Goal: Navigation & Orientation: Find specific page/section

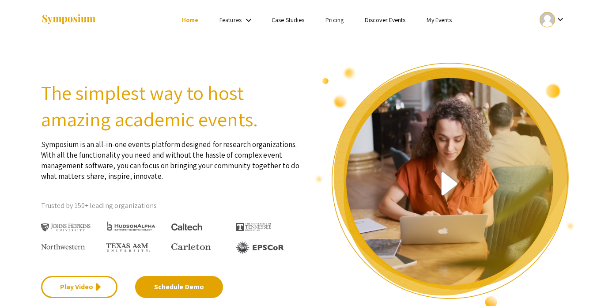
click at [434, 19] on link "My Events" at bounding box center [439, 20] width 25 height 8
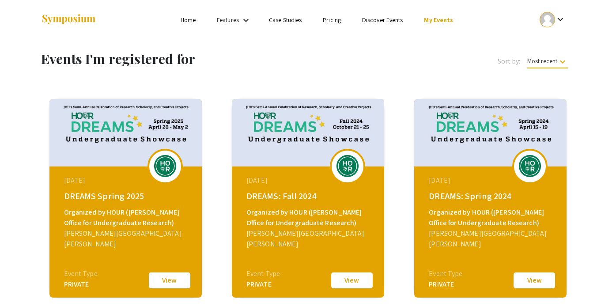
scroll to position [5, 0]
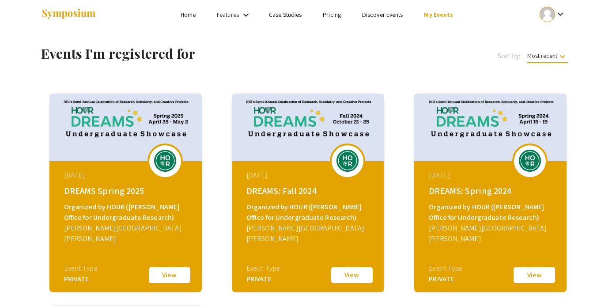
click at [384, 19] on li "Discover Events" at bounding box center [383, 14] width 62 height 11
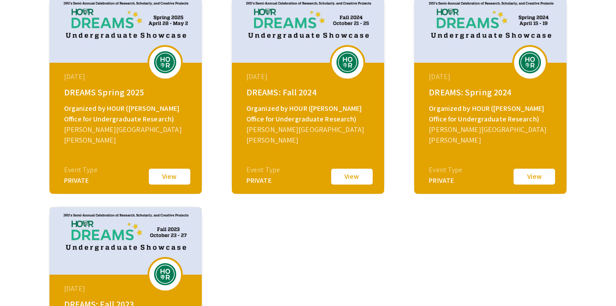
scroll to position [0, 0]
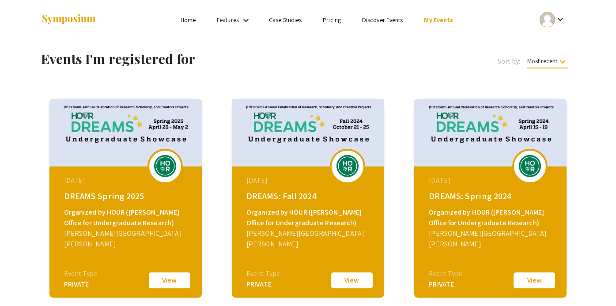
click at [381, 14] on ul "Skip navigation Home Features keyboard_arrow_down Case Studies Pricing Discover…" at bounding box center [308, 20] width 176 height 40
click at [382, 22] on link "Discover Events" at bounding box center [382, 20] width 41 height 8
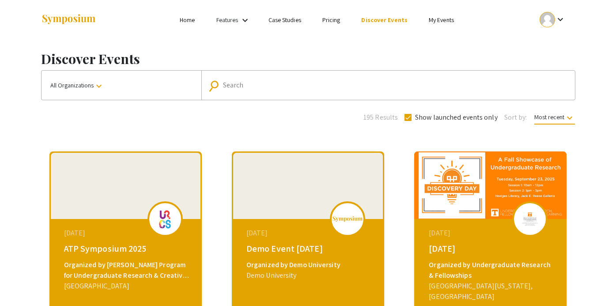
scroll to position [5, 0]
